Goal: Information Seeking & Learning: Check status

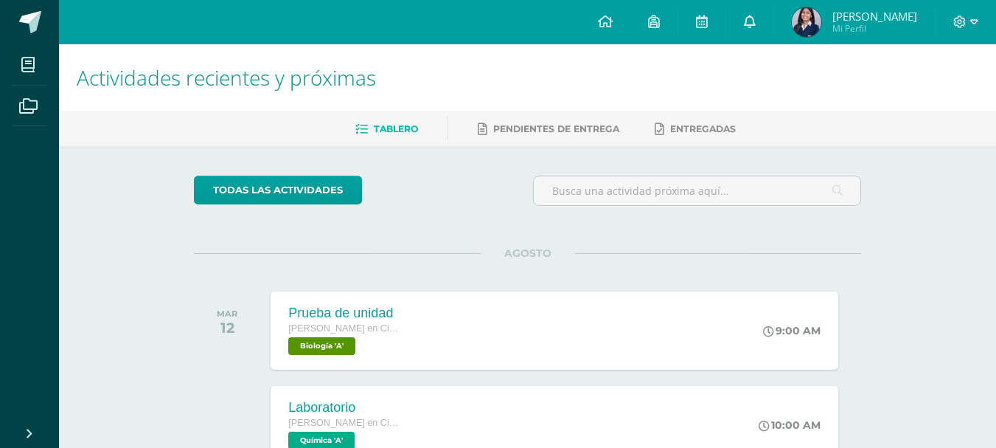
click at [767, 13] on link at bounding box center [749, 22] width 47 height 44
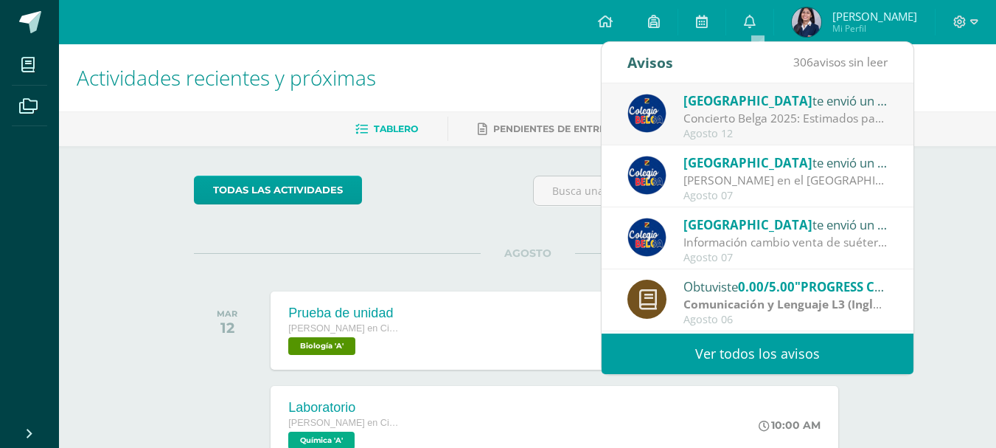
click at [834, 58] on span "306 avisos sin leer" at bounding box center [840, 62] width 94 height 16
click at [754, 344] on link "Ver todos los avisos" at bounding box center [758, 353] width 312 height 41
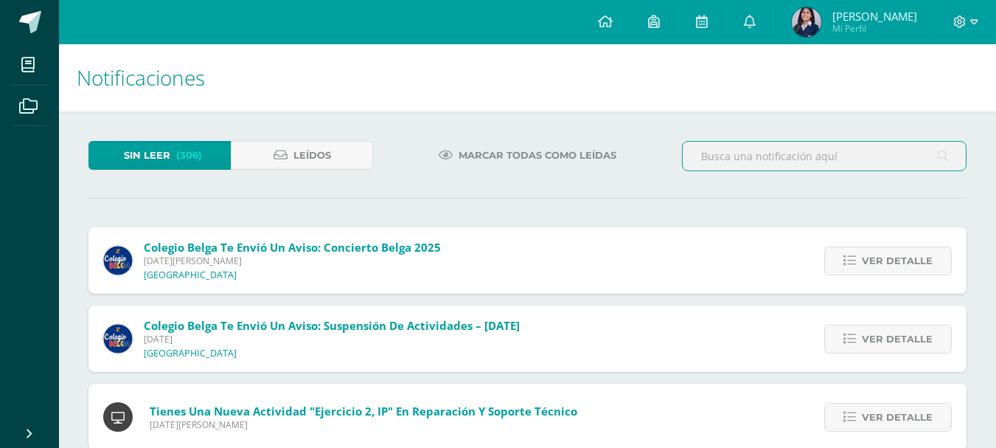
click at [846, 165] on input "text" at bounding box center [824, 156] width 283 height 29
drag, startPoint x: 935, startPoint y: 166, endPoint x: 948, endPoint y: 162, distance: 13.8
click at [936, 166] on input "francisco" at bounding box center [824, 156] width 283 height 29
click at [947, 158] on div "francisco" at bounding box center [824, 156] width 285 height 30
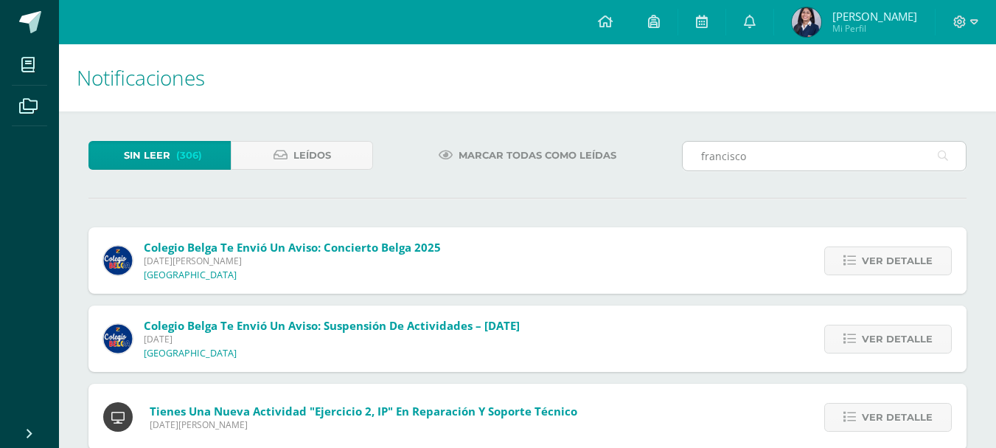
drag, startPoint x: 942, startPoint y: 155, endPoint x: 929, endPoint y: 151, distance: 13.1
click at [940, 155] on icon at bounding box center [943, 156] width 10 height 30
click at [915, 152] on input "francisco" at bounding box center [824, 156] width 283 height 29
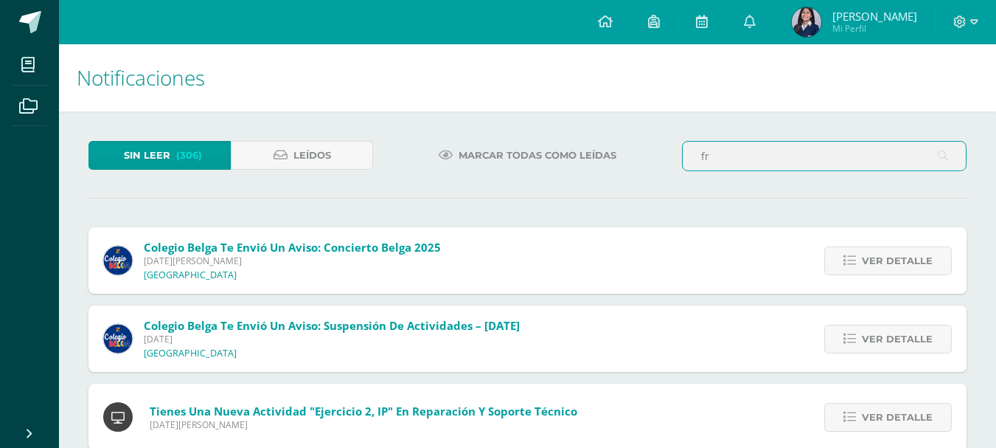
type input "f"
type input "C"
type input "1"
click at [329, 181] on div "Sin leer (306) Leídos" at bounding box center [231, 162] width 296 height 43
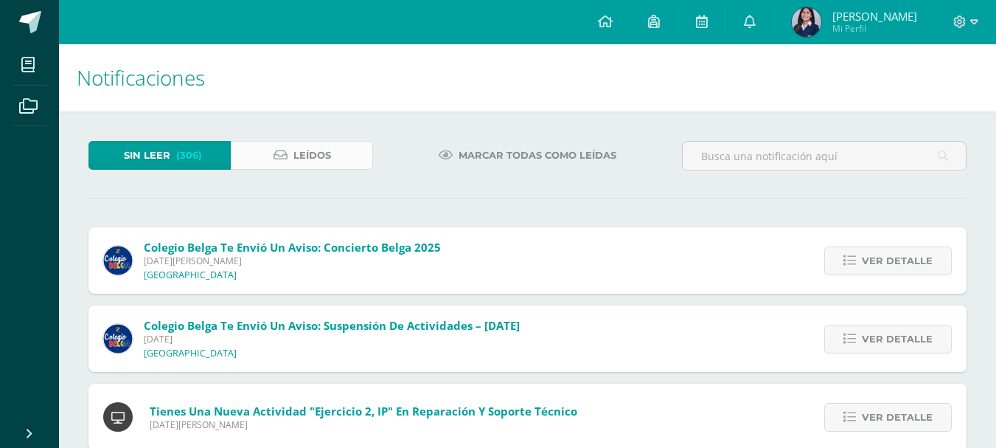
click at [328, 166] on span "Leídos" at bounding box center [312, 155] width 38 height 27
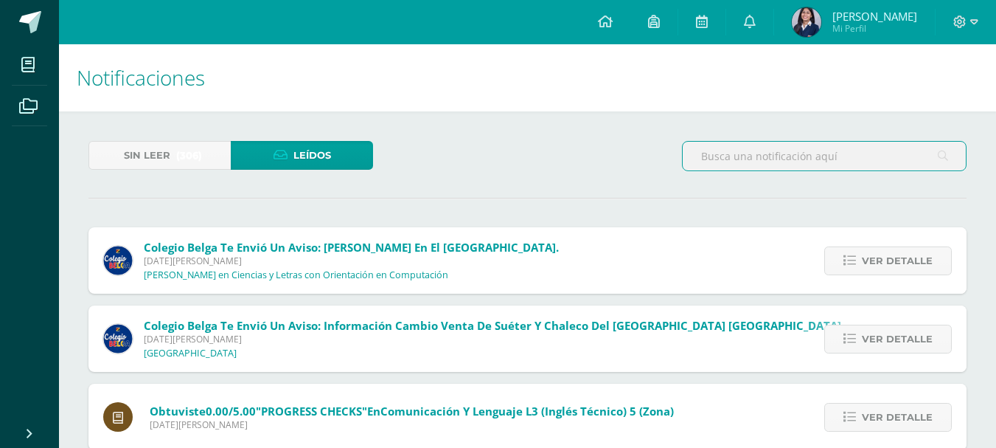
click at [786, 167] on input "text" at bounding box center [824, 156] width 283 height 29
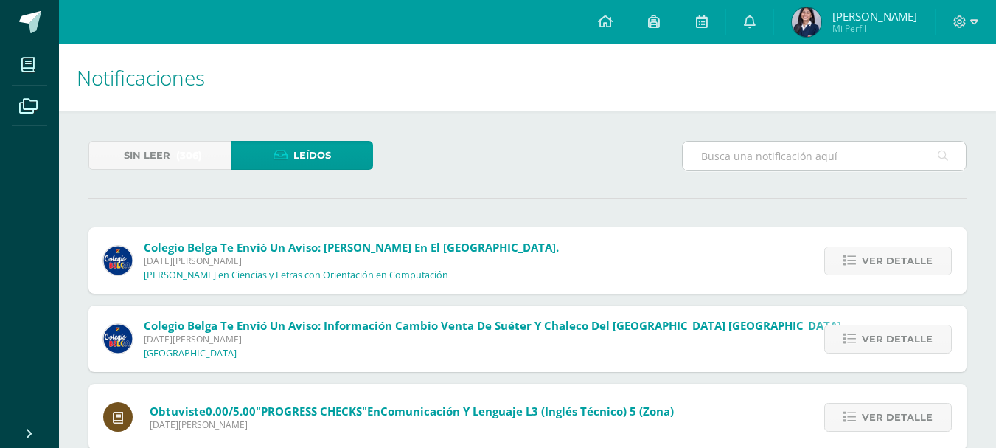
click at [943, 156] on icon at bounding box center [943, 156] width 10 height 30
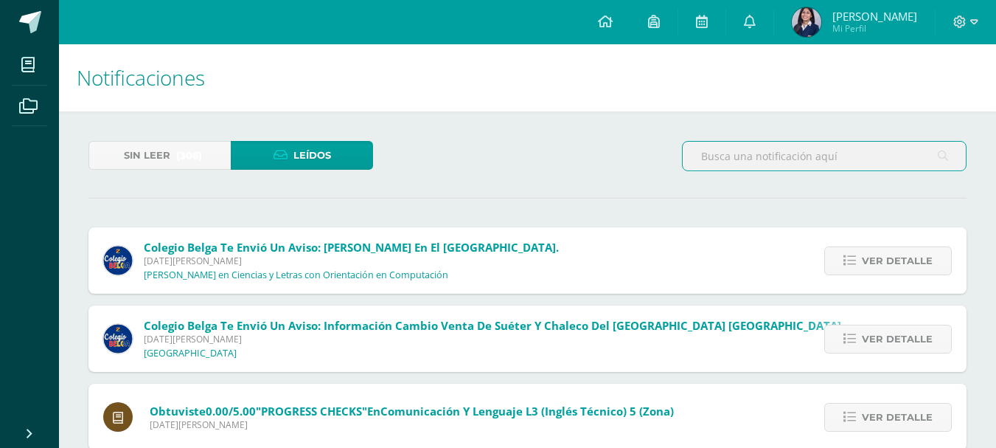
click at [933, 155] on input "text" at bounding box center [824, 156] width 283 height 29
type input "h"
click at [566, 163] on div "Sin leer (306) Leídos" at bounding box center [528, 162] width 890 height 43
